Goal: Go to known website: Access a specific website the user already knows

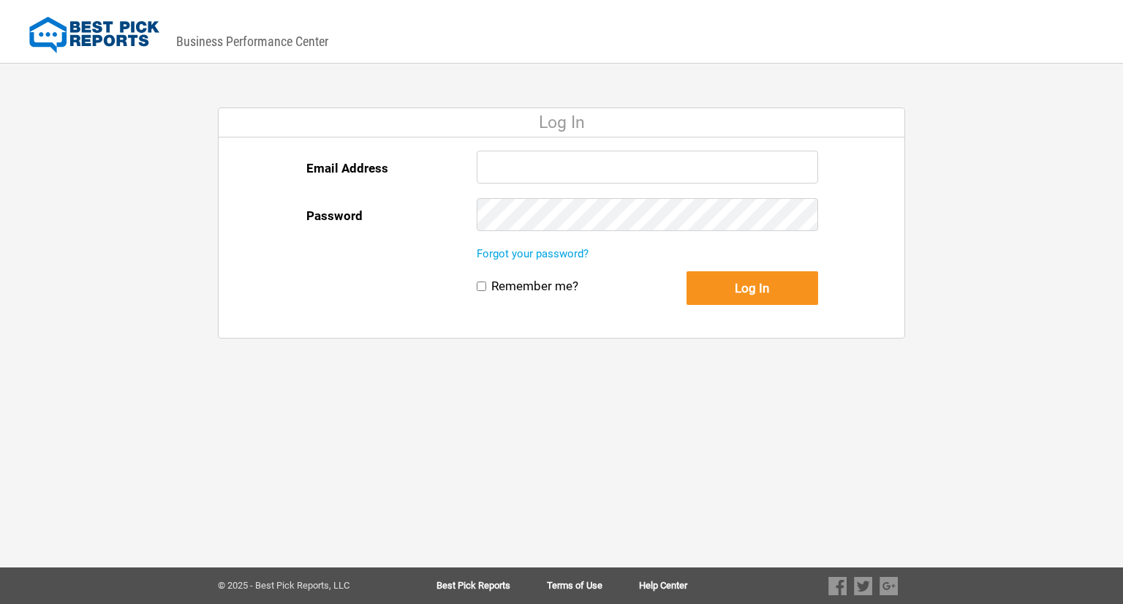
type input "[PERSON_NAME][EMAIL_ADDRESS][DOMAIN_NAME]"
click at [754, 293] on button "Log In" at bounding box center [753, 288] width 132 height 34
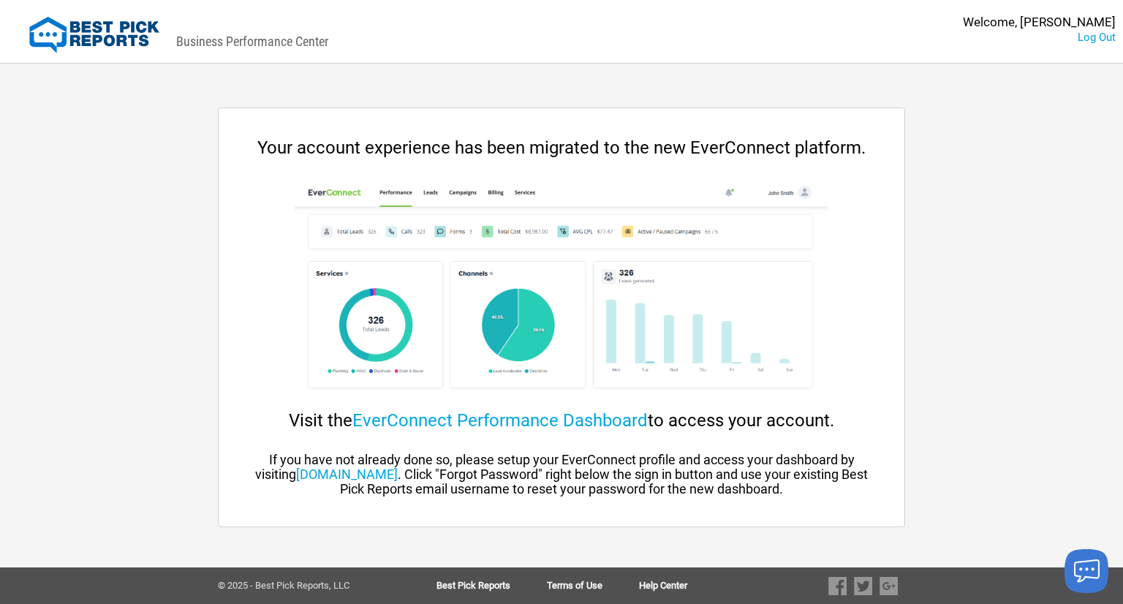
click at [711, 241] on img at bounding box center [561, 289] width 533 height 219
click at [307, 41] on div "Business Performance Center" at bounding box center [252, 24] width 152 height 49
click at [104, 24] on img at bounding box center [94, 35] width 130 height 37
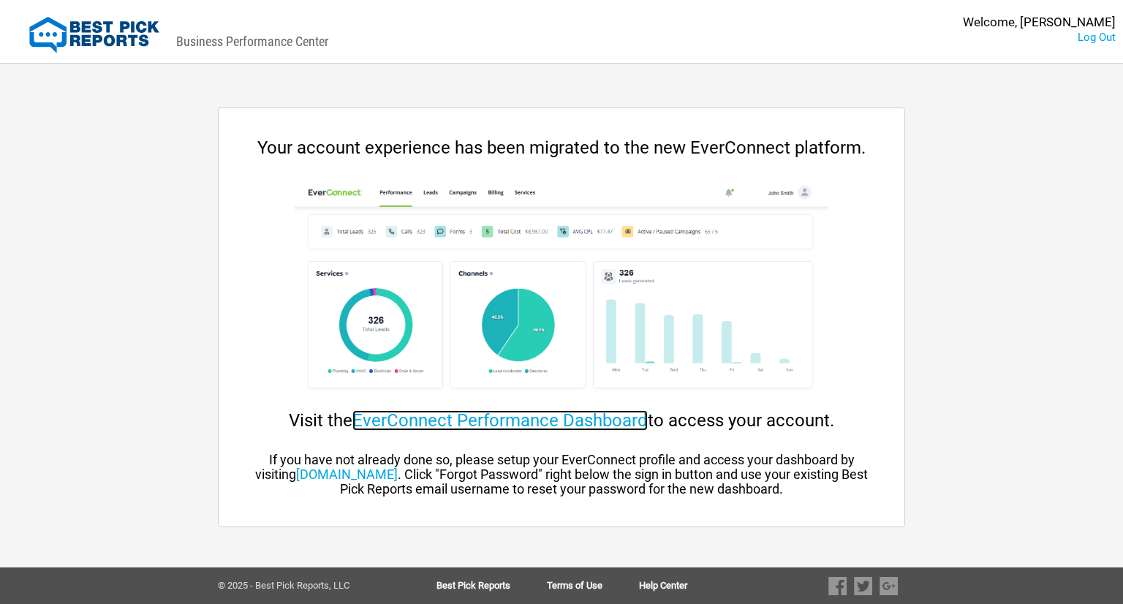
click at [521, 413] on link "EverConnect Performance Dashboard" at bounding box center [499, 420] width 295 height 20
